Goal: Task Accomplishment & Management: Complete application form

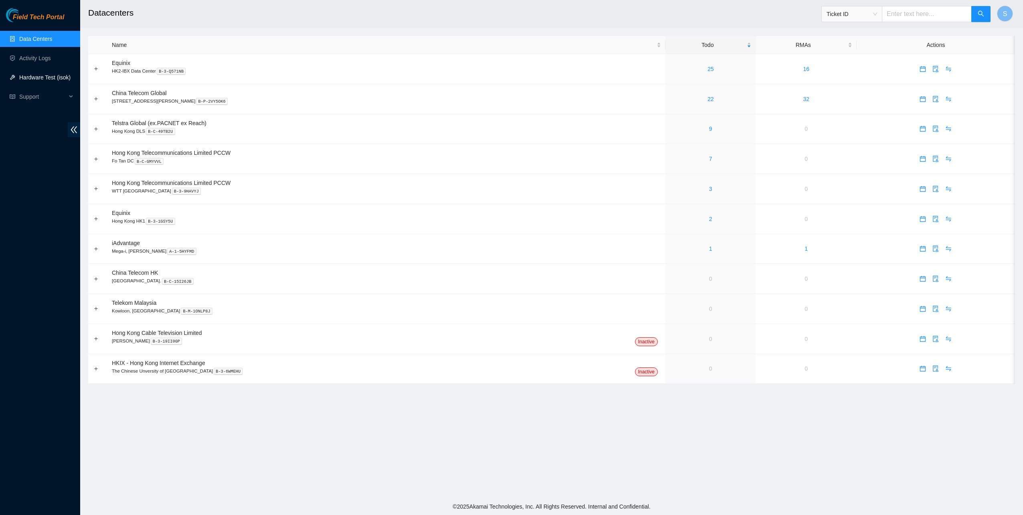
click at [51, 81] on link "Hardware Test (isok)" at bounding box center [44, 77] width 51 height 6
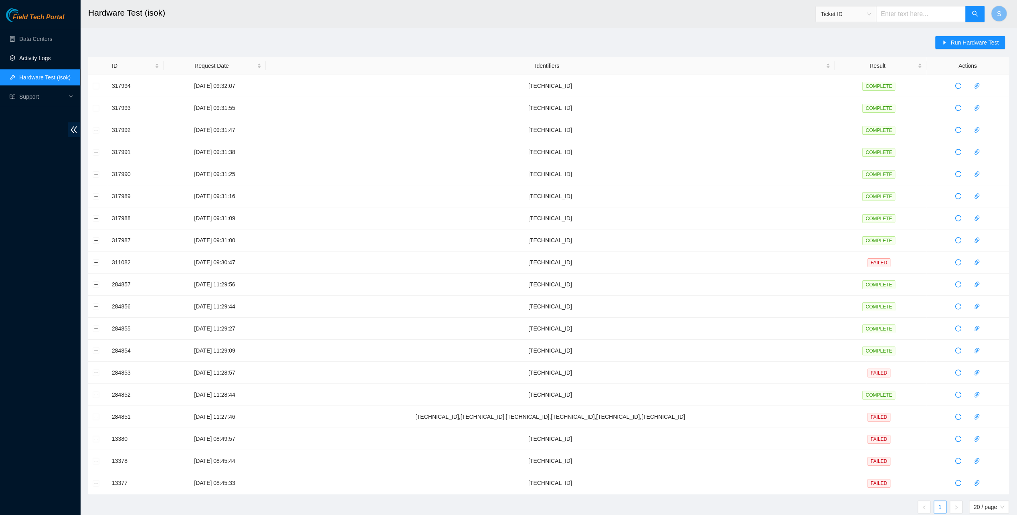
click at [21, 61] on link "Activity Logs" at bounding box center [35, 58] width 32 height 6
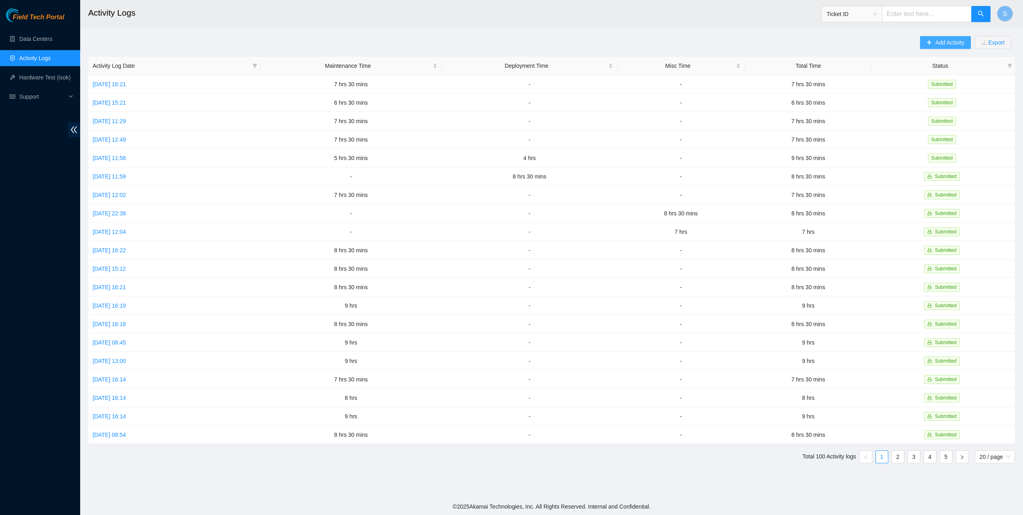
click at [947, 40] on span "Add Activity" at bounding box center [949, 42] width 29 height 9
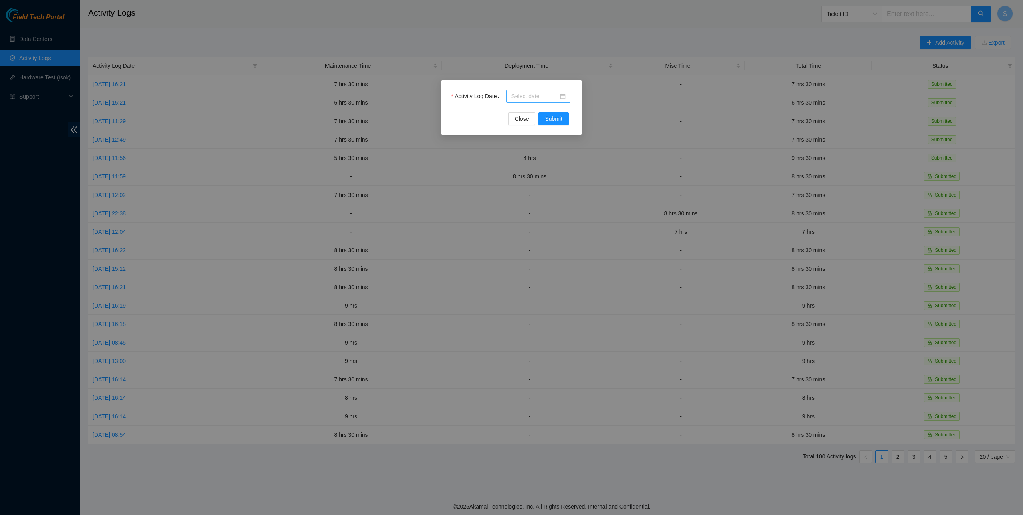
click at [530, 99] on input "Activity Log Date" at bounding box center [534, 96] width 47 height 9
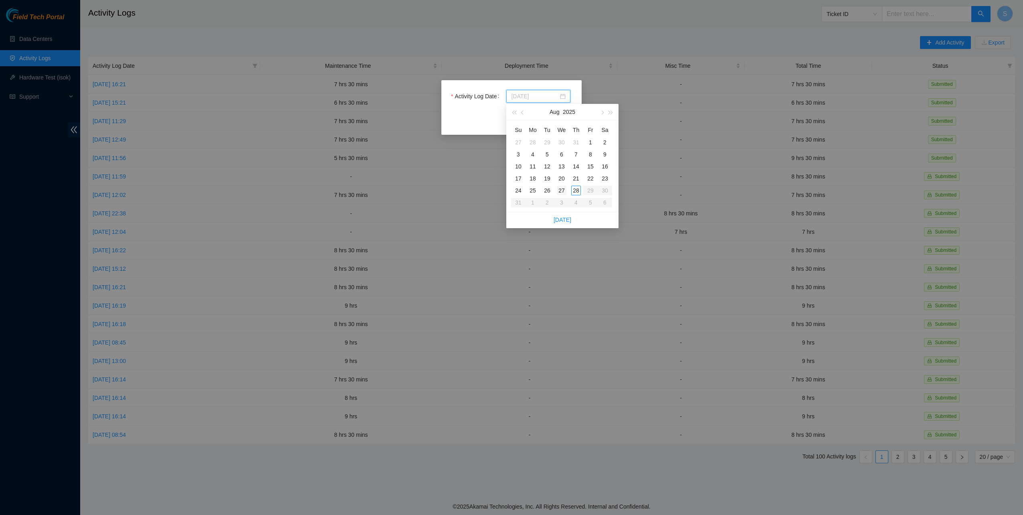
type input "2025-08-27"
click at [559, 190] on div "27" at bounding box center [562, 191] width 10 height 10
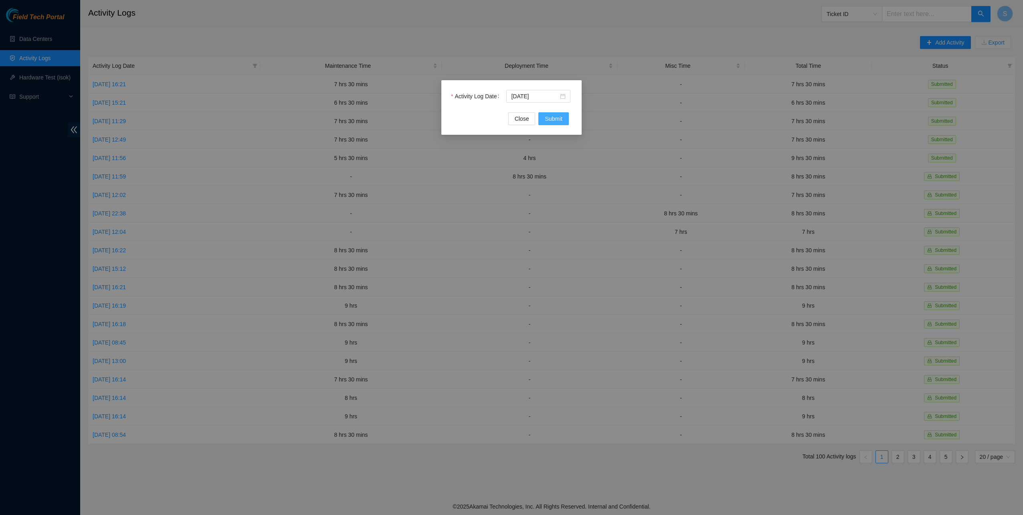
click at [554, 119] on span "Submit" at bounding box center [554, 118] width 18 height 9
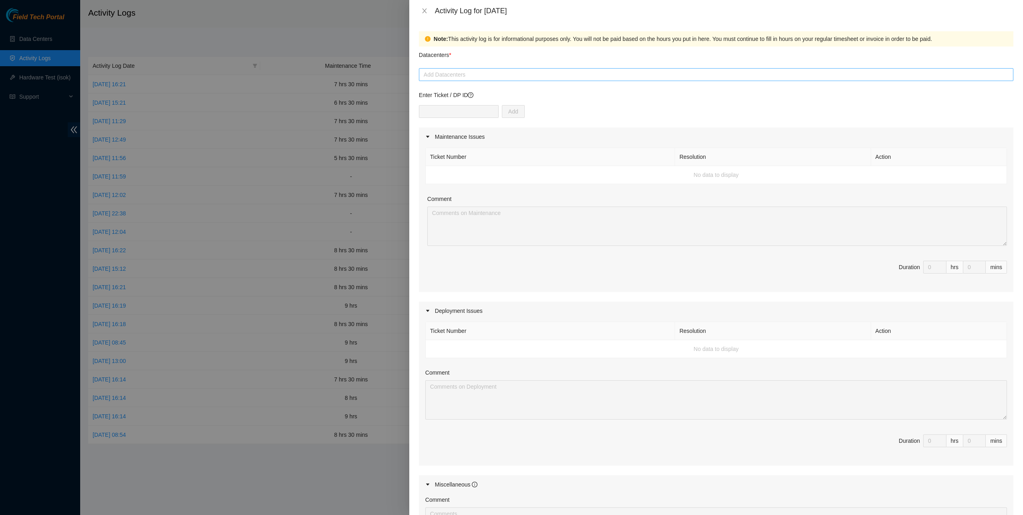
click at [469, 75] on div at bounding box center [716, 75] width 590 height 10
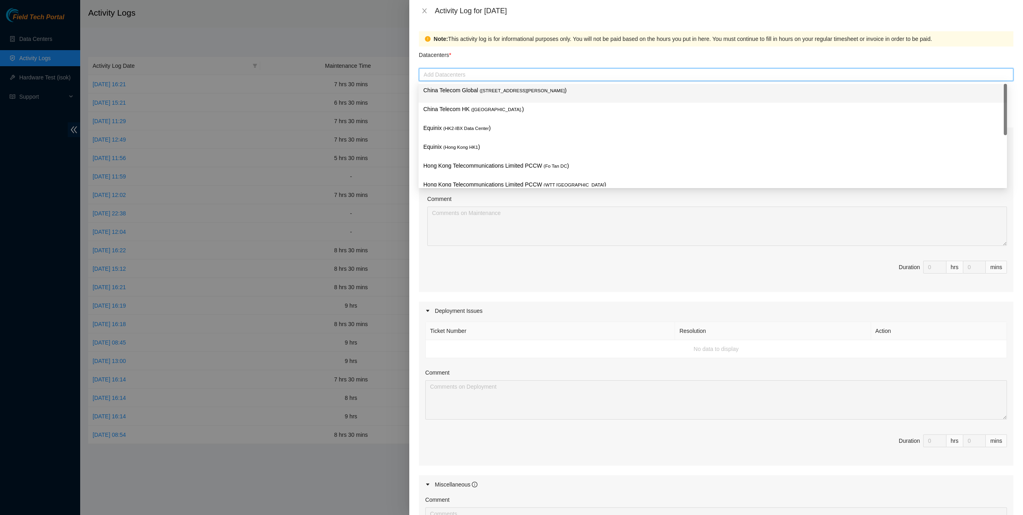
click at [466, 84] on div "China Telecom Global ( Room B11, 2/F, 18 Chun Yat Street, TKO , Hong Kong )" at bounding box center [712, 93] width 588 height 19
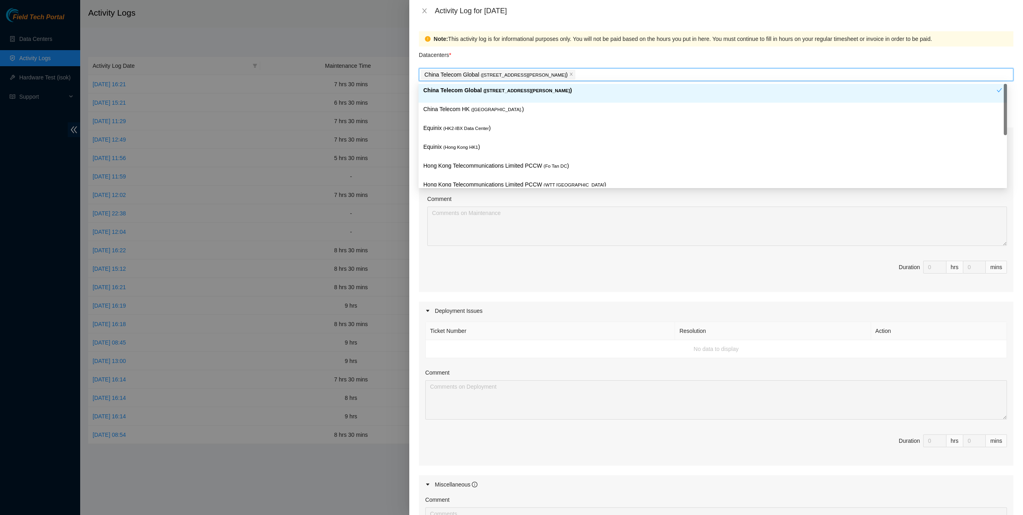
click at [464, 103] on div "China Telecom HK ( Hong Kong. )" at bounding box center [712, 112] width 588 height 19
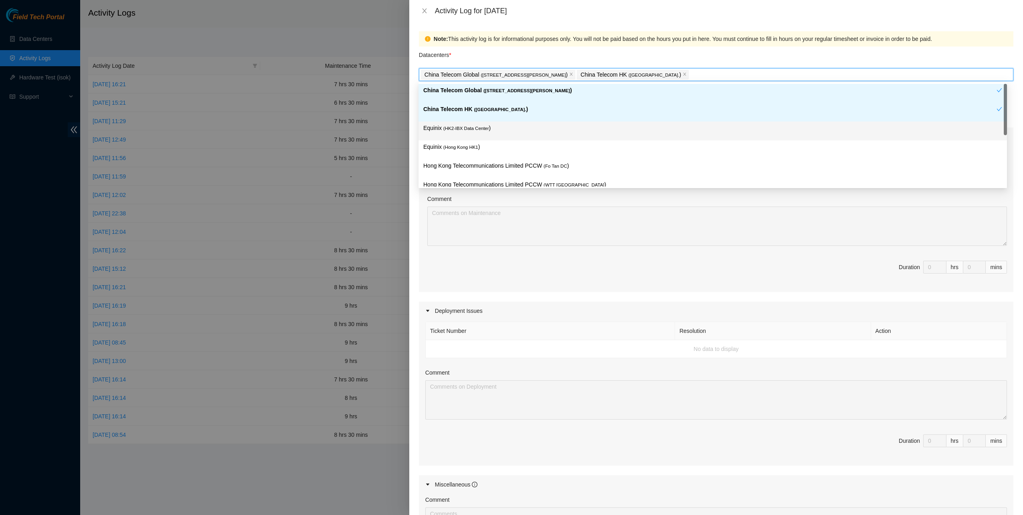
drag, startPoint x: 462, startPoint y: 131, endPoint x: 463, endPoint y: 148, distance: 16.4
click at [462, 131] on p "Equinix ( HK2-IBX Data Center )" at bounding box center [712, 127] width 579 height 9
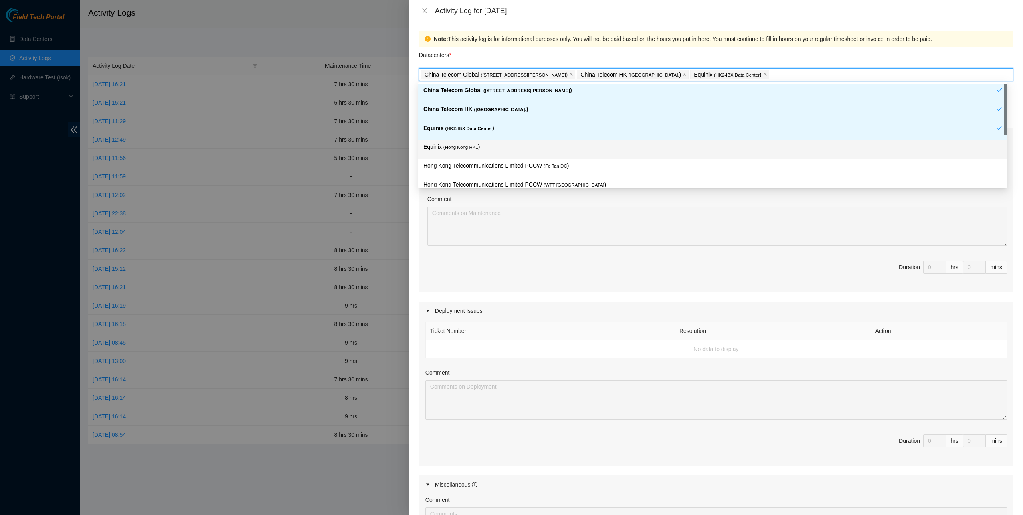
click at [463, 150] on p "Equinix ( Hong Kong HK1 )" at bounding box center [712, 146] width 579 height 9
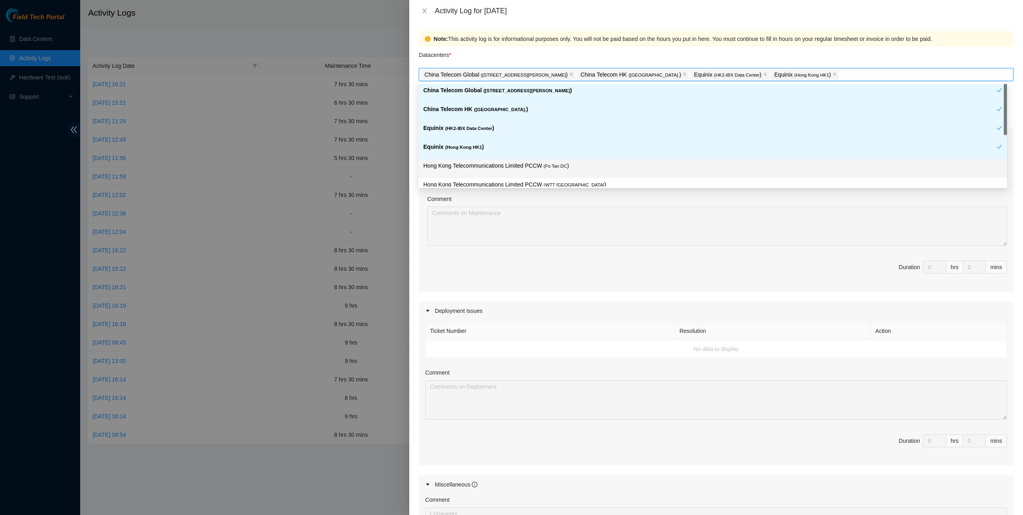
click at [508, 178] on div "Hong Kong Telecommunications Limited PCCW ( WTT DC )" at bounding box center [712, 187] width 588 height 19
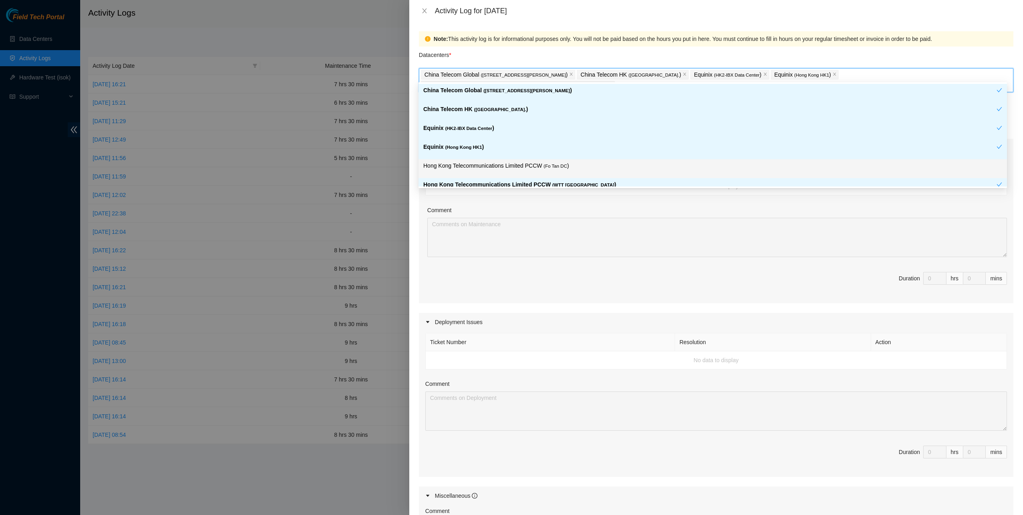
click at [509, 168] on p "Hong Kong Telecommunications Limited PCCW ( Fo Tan DC )" at bounding box center [712, 165] width 579 height 9
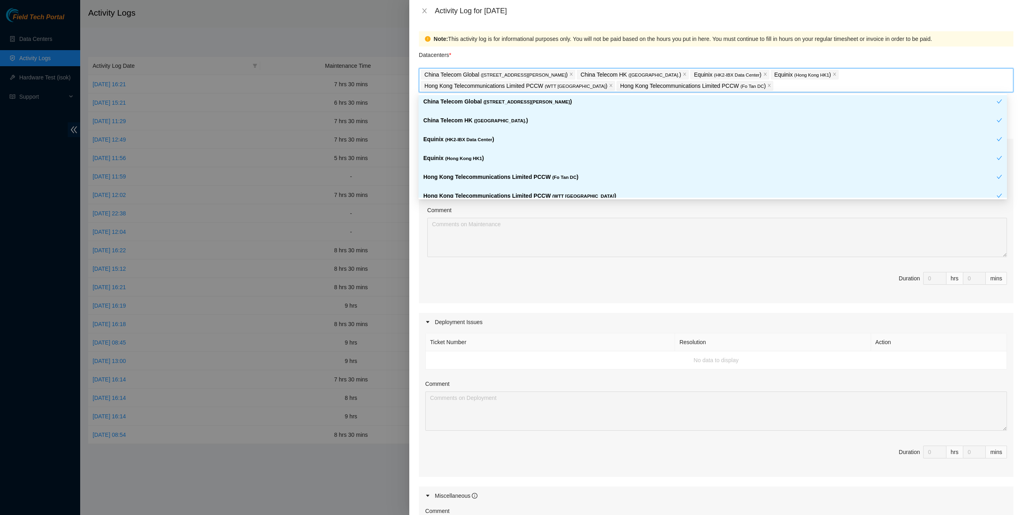
click at [521, 192] on p "Hong Kong Telecommunications Limited PCCW ( WTT DC )" at bounding box center [709, 195] width 573 height 9
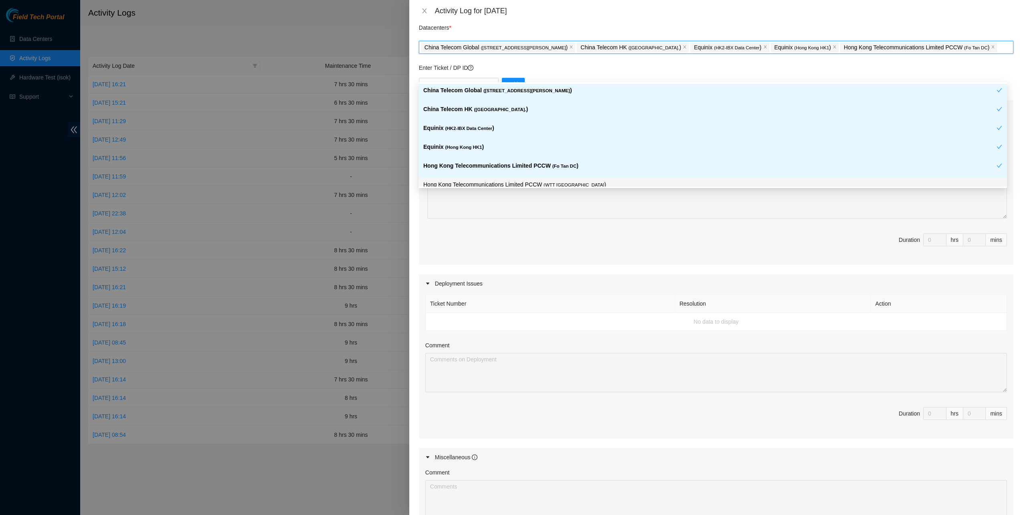
scroll to position [40, 0]
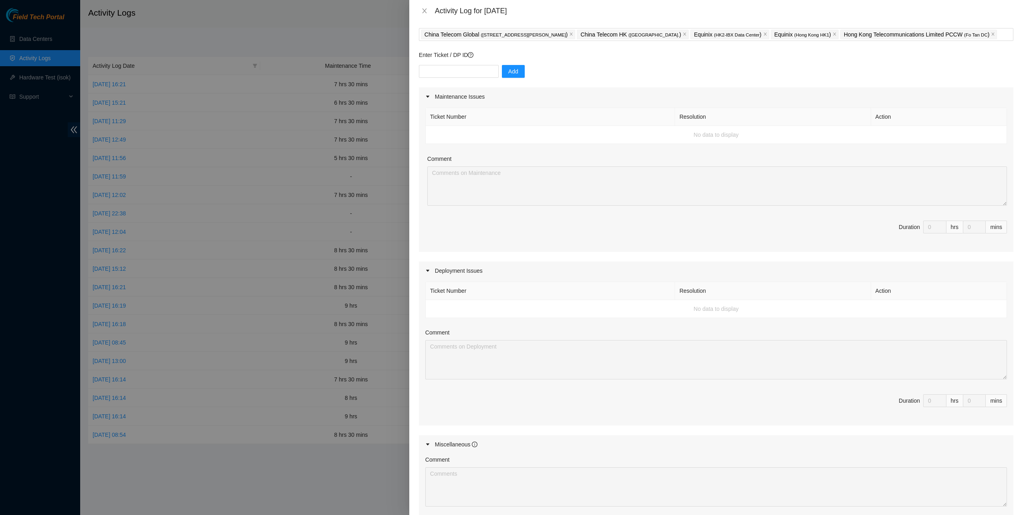
click at [588, 226] on span "Duration 0 hrs 0 mins" at bounding box center [715, 231] width 581 height 22
drag, startPoint x: 445, startPoint y: 71, endPoint x: 453, endPoint y: 71, distance: 8.4
click at [444, 71] on input "text" at bounding box center [459, 71] width 80 height 13
paste input "DP80135"
type input "DP80135"
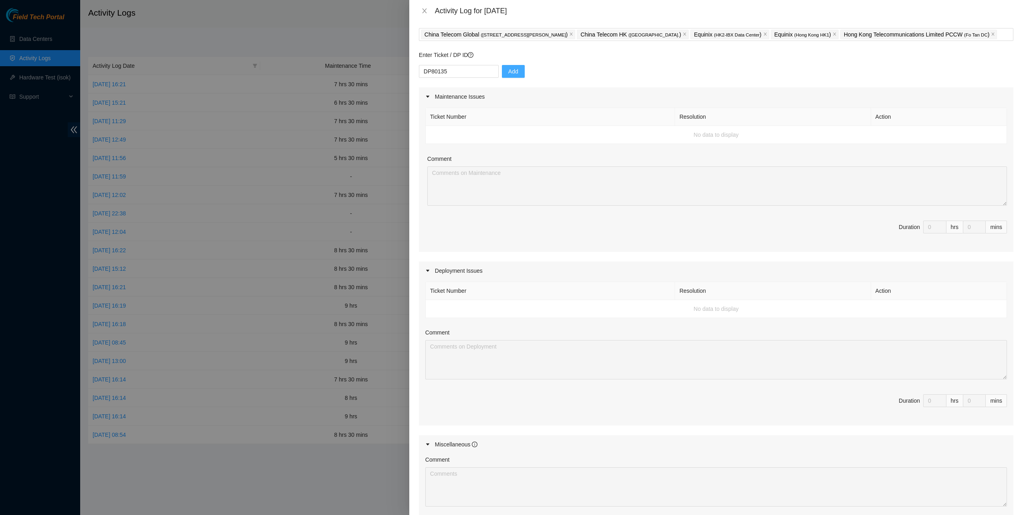
click at [508, 71] on span "Add" at bounding box center [513, 71] width 10 height 9
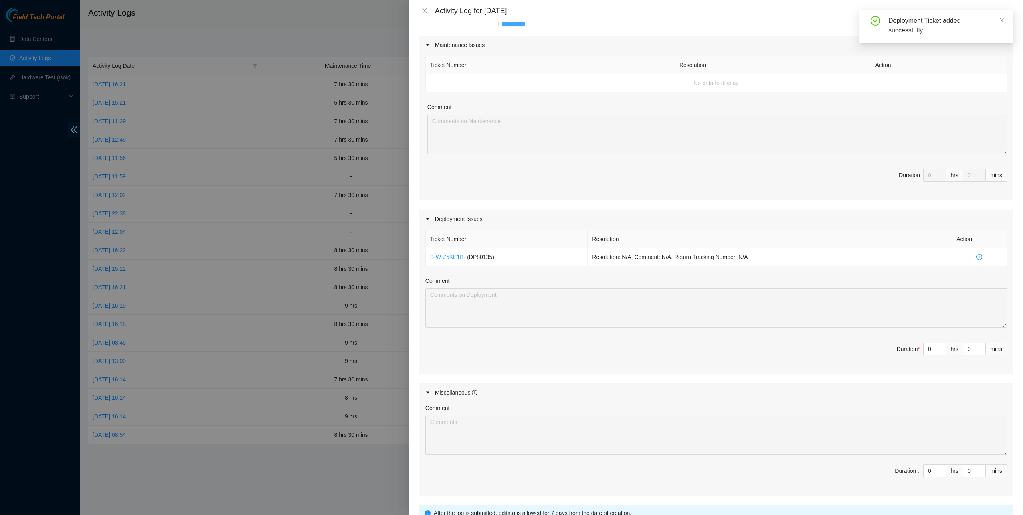
scroll to position [120, 0]
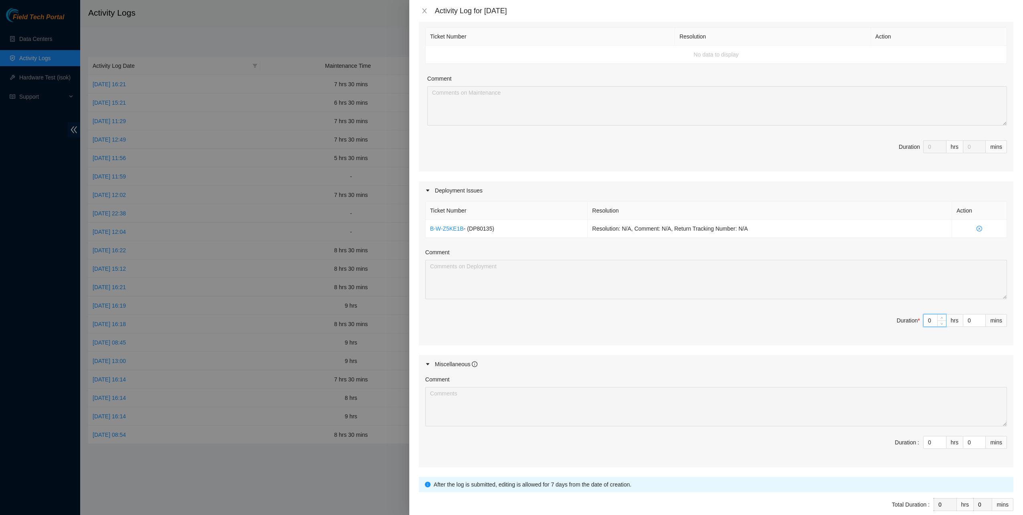
drag, startPoint x: 927, startPoint y: 319, endPoint x: 912, endPoint y: 319, distance: 15.6
click at [912, 319] on span "Duration * 0 hrs 0 mins" at bounding box center [715, 325] width 581 height 22
type input "7"
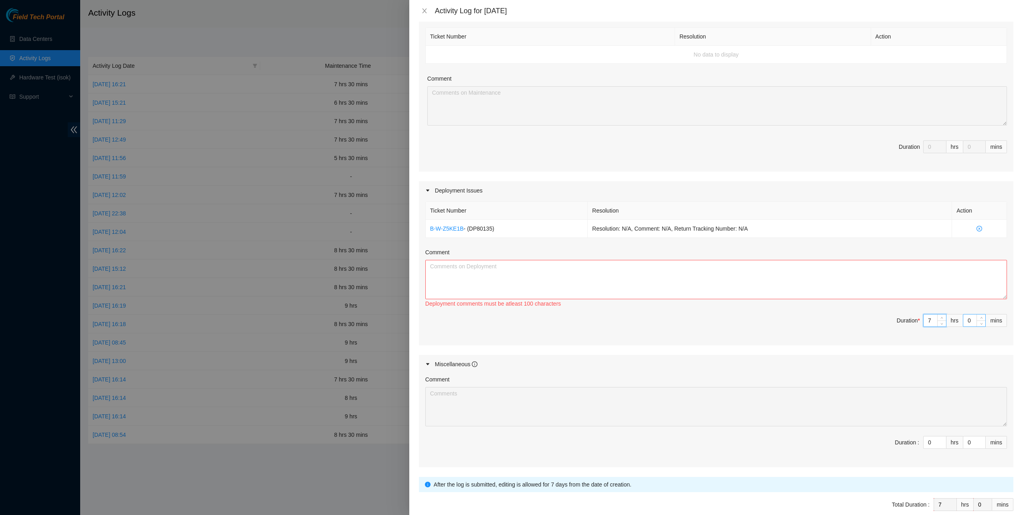
type input "7"
click at [963, 321] on input "0" at bounding box center [974, 320] width 22 height 12
type input "30"
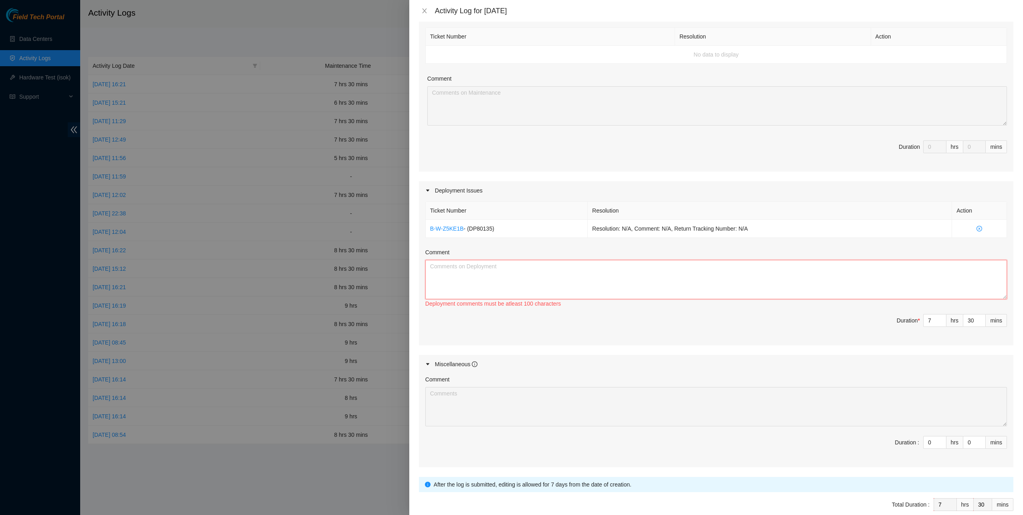
click at [475, 260] on textarea "Comment" at bounding box center [715, 279] width 581 height 39
paste textarea "DP76877 DP81102 DP80135"
drag, startPoint x: 741, startPoint y: 224, endPoint x: 432, endPoint y: 212, distance: 309.2
click at [432, 212] on table "Ticket Number Resolution Action B-W-Z5KE1B - ( DP80135 ) Resolution: N/A, Comme…" at bounding box center [716, 219] width 581 height 36
copy table "Ticket Number Resolution Action B-W-Z5KE1B - ( DP80135 ) Resolution: N/A, Comme…"
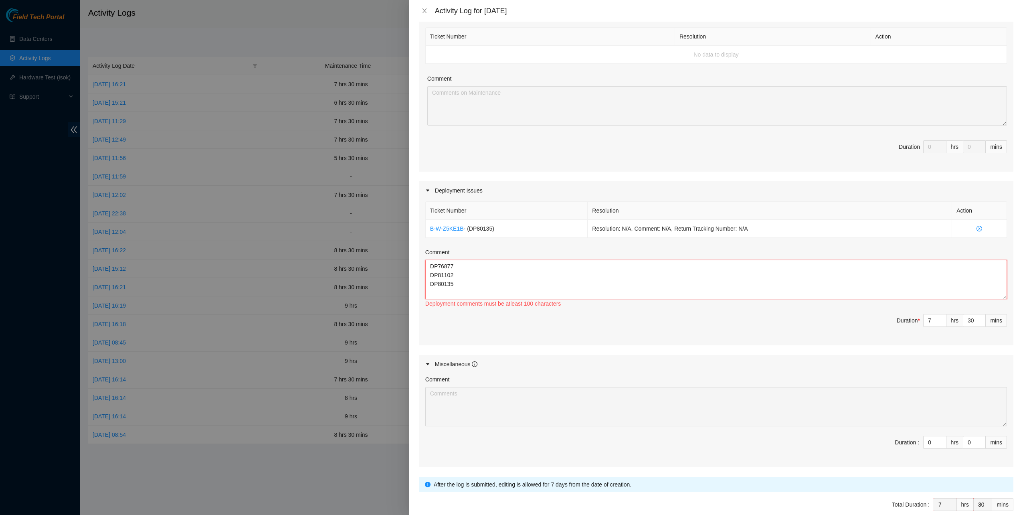
click at [502, 279] on textarea "DP76877 DP81102 DP80135" at bounding box center [715, 279] width 581 height 39
paste textarea "icket Number Resolution Action B-W-Z5KE1B - (DP80135) Resolution: N/A, Comment:…"
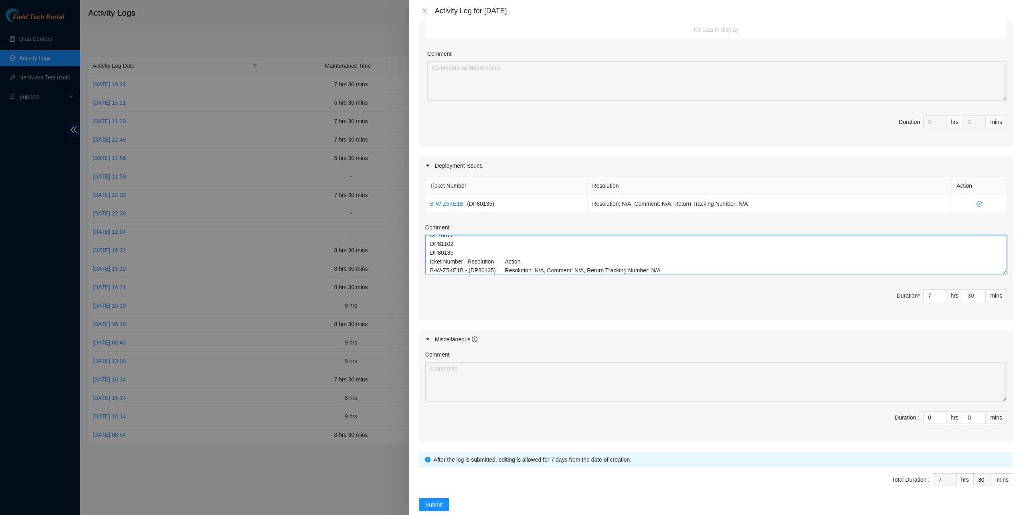
scroll to position [157, 0]
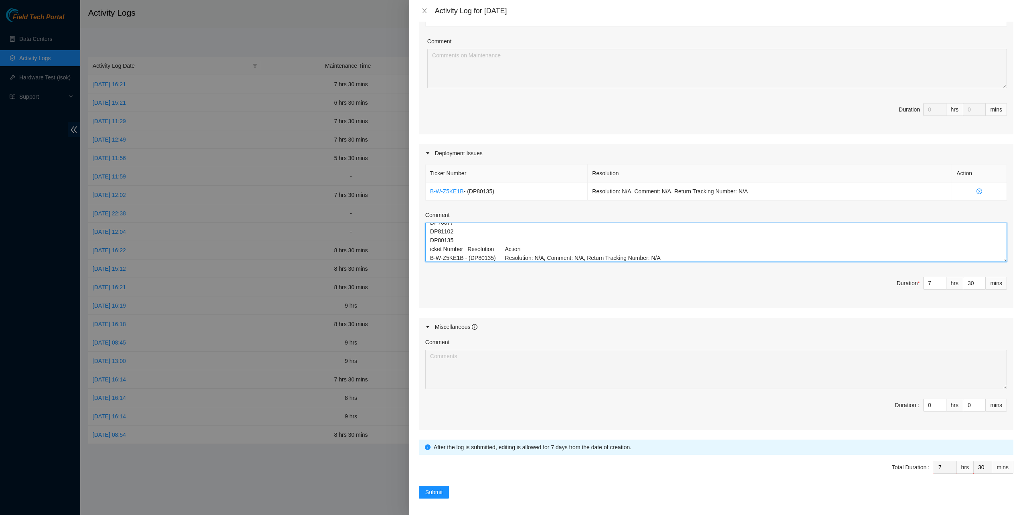
type textarea "DP76877 DP81102 DP80135 icket Number Resolution Action B-W-Z5KE1B - (DP80135) R…"
click at [441, 490] on span "Submit" at bounding box center [434, 491] width 18 height 9
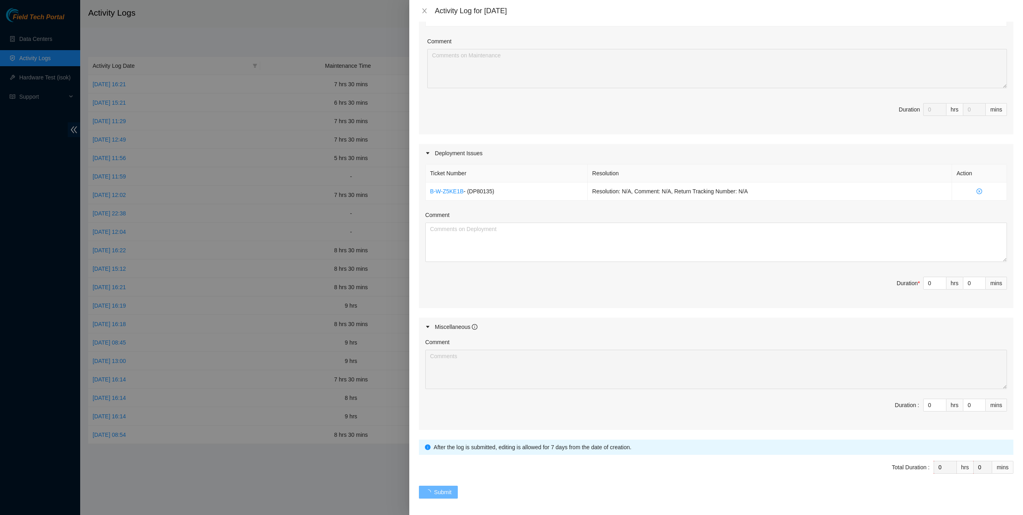
scroll to position [0, 0]
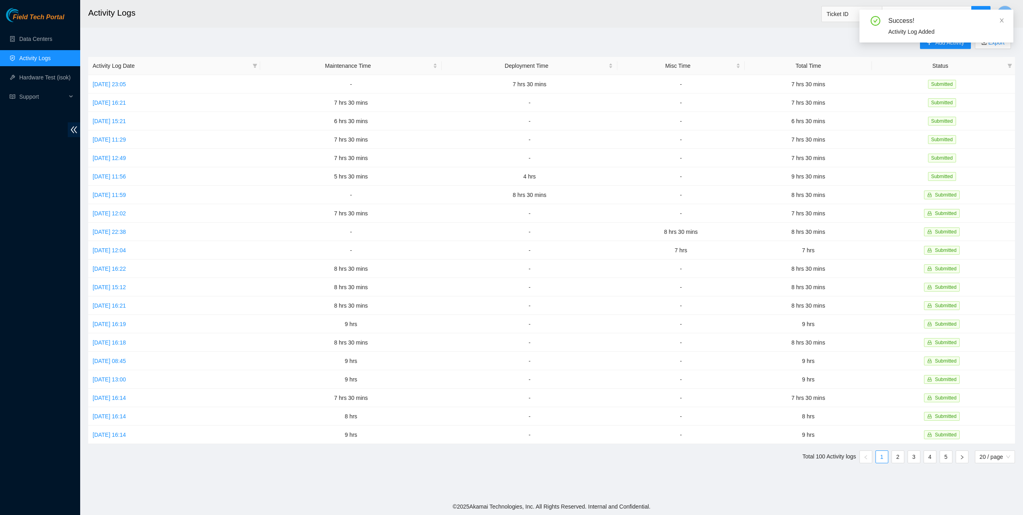
click at [1003, 17] on span at bounding box center [1002, 20] width 6 height 6
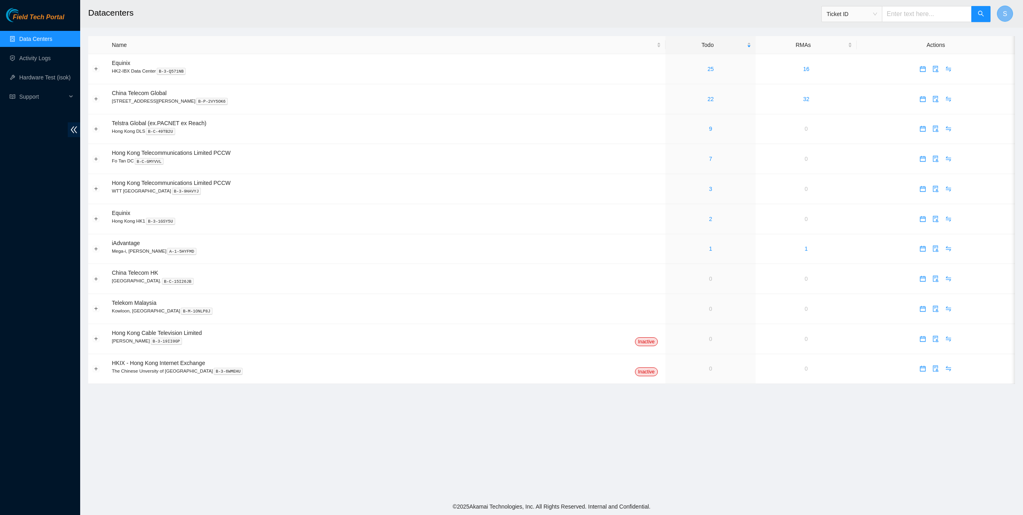
click at [1004, 10] on span "S" at bounding box center [1005, 14] width 4 height 10
click at [955, 71] on link "Logout" at bounding box center [948, 71] width 17 height 6
